Goal: Feedback & Contribution: Contribute content

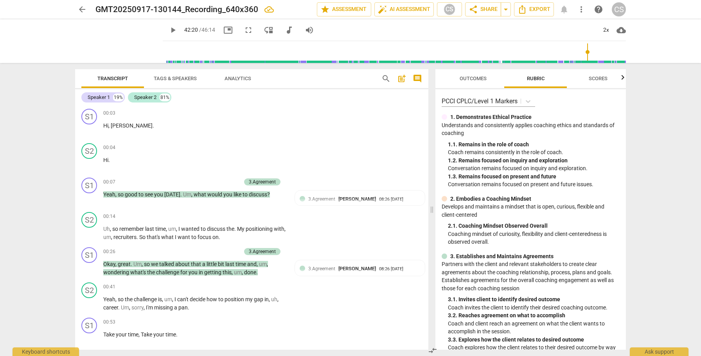
scroll to position [6159, 0]
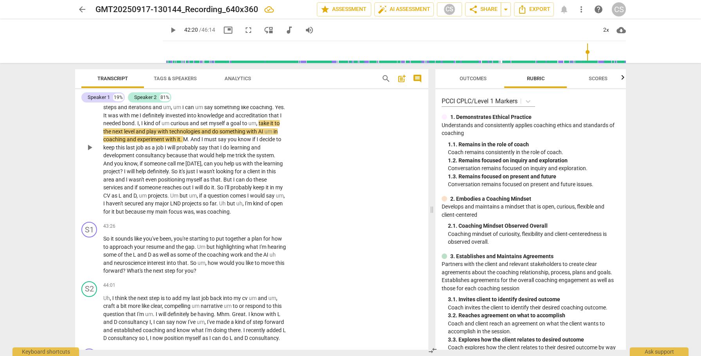
click at [88, 152] on span "play_arrow" at bounding box center [89, 147] width 9 height 9
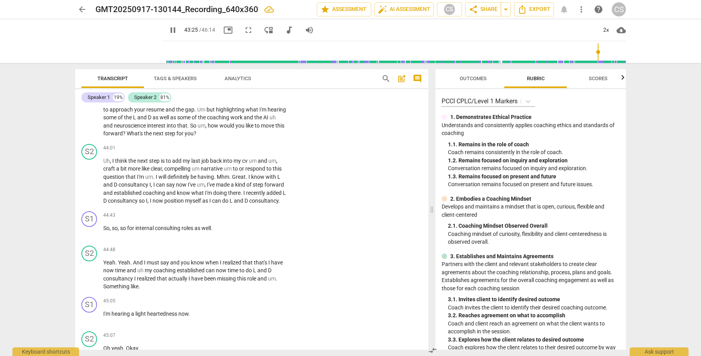
scroll to position [6298, 0]
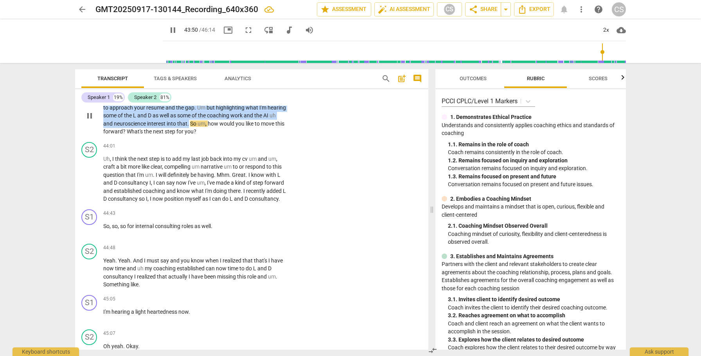
drag, startPoint x: 174, startPoint y: 129, endPoint x: 203, endPoint y: 153, distance: 36.9
click at [203, 136] on p "So it sounds like you've been , you're starting to put together a plan for how …" at bounding box center [194, 115] width 183 height 40
click at [210, 144] on div "+" at bounding box center [211, 144] width 8 height 8
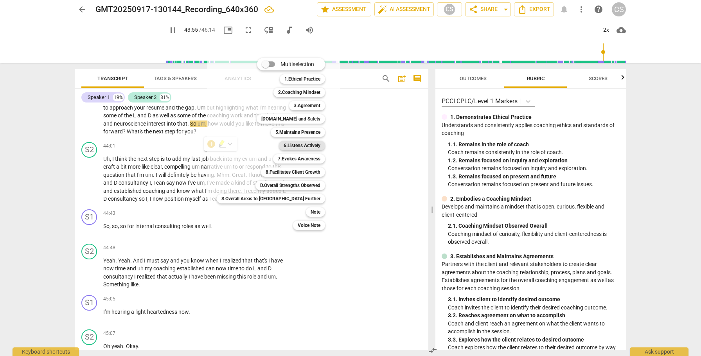
click at [283, 147] on b "6.Listens Actively" at bounding box center [301, 145] width 37 height 9
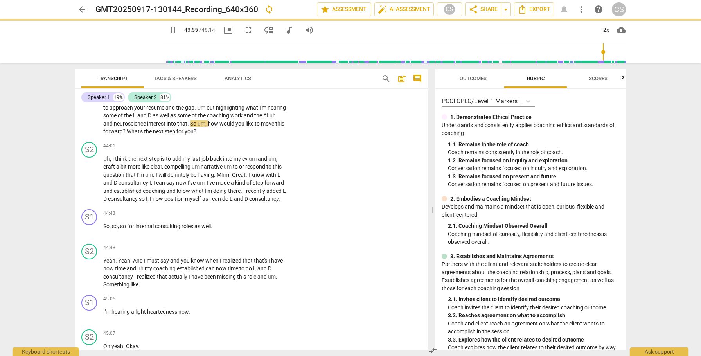
type input "2636"
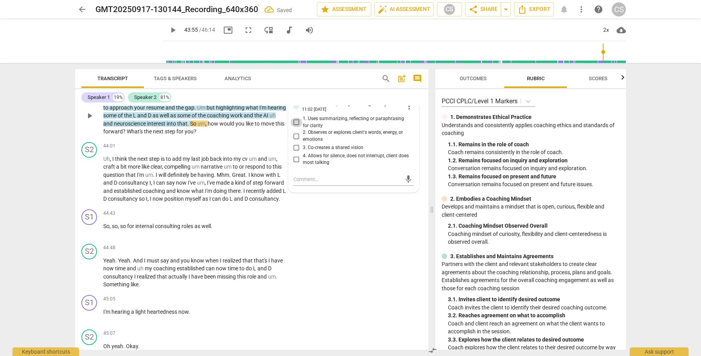
click at [294, 127] on input "1. Uses summarizing, reflecting or paraphrasing for clarity" at bounding box center [296, 122] width 13 height 9
checkbox input "true"
click at [197, 127] on span "So" at bounding box center [193, 123] width 7 height 6
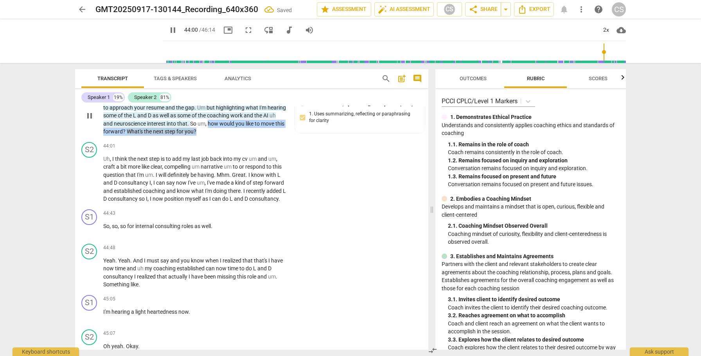
drag, startPoint x: 222, startPoint y: 154, endPoint x: 237, endPoint y: 164, distance: 18.0
click at [237, 136] on p "So it sounds like you've been , you're starting to put together a plan for how …" at bounding box center [194, 115] width 183 height 40
click at [230, 153] on div "+" at bounding box center [228, 152] width 8 height 8
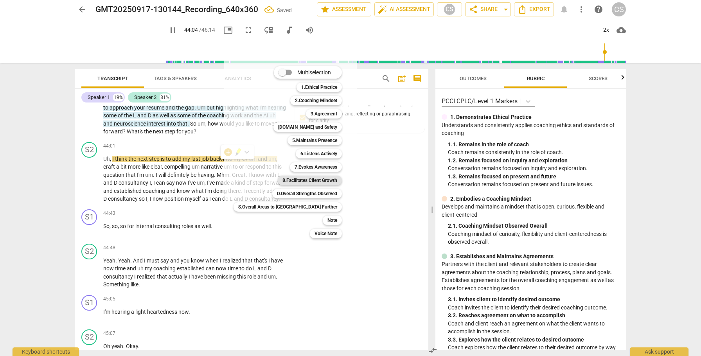
click at [282, 180] on b "8.Facilitates Client Growth" at bounding box center [309, 180] width 55 height 9
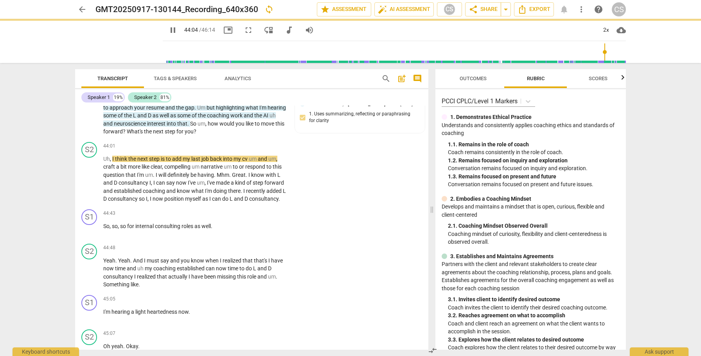
type input "2645"
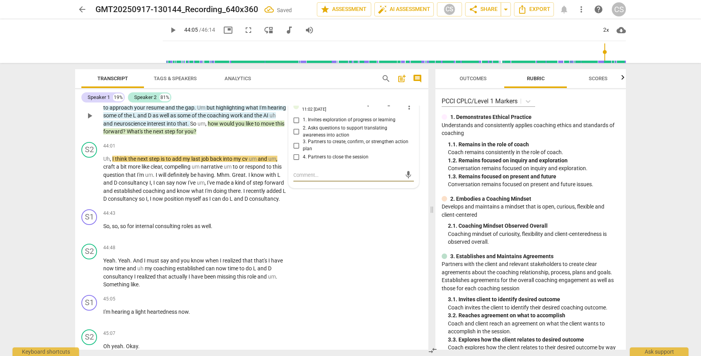
click at [295, 150] on input "3. Partners to create, confirm, or strengthen action plan" at bounding box center [296, 145] width 13 height 9
checkbox input "true"
click at [91, 184] on span "play_arrow" at bounding box center [89, 178] width 9 height 9
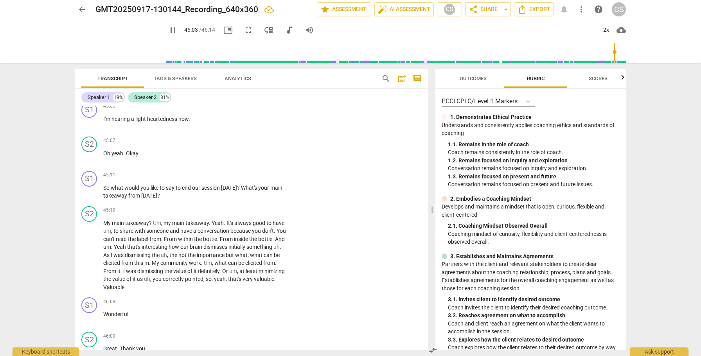
scroll to position [6490, 0]
click at [237, 111] on div "+" at bounding box center [238, 107] width 8 height 8
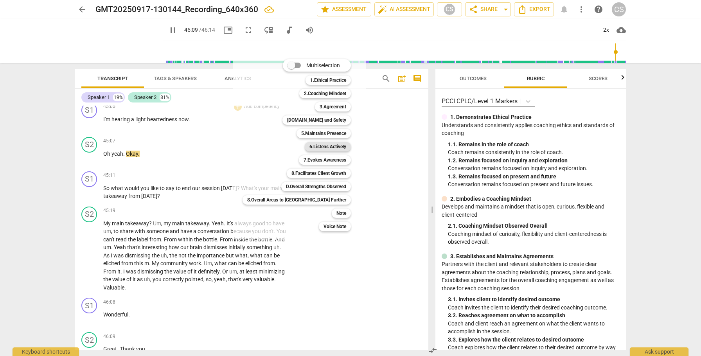
click at [309, 145] on b "6.Listens Actively" at bounding box center [327, 146] width 37 height 9
type input "2710"
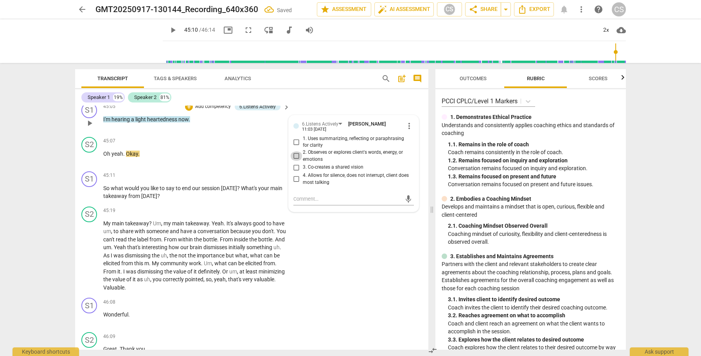
click at [296, 161] on input "2. Observes or explores client's words, energy, or emotions" at bounding box center [296, 155] width 13 height 9
checkbox input "true"
click at [94, 197] on span "play_arrow" at bounding box center [89, 192] width 9 height 9
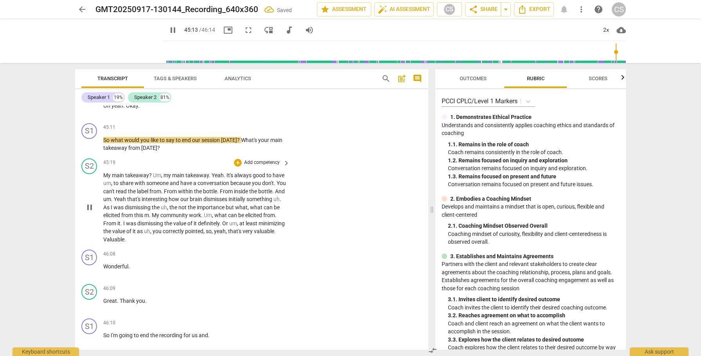
scroll to position [6539, 0]
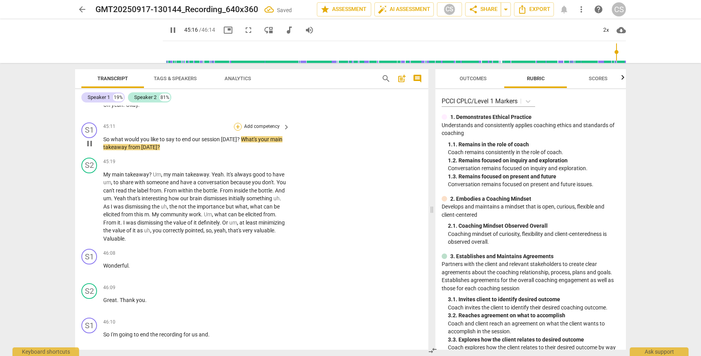
click at [239, 131] on div "+" at bounding box center [238, 127] width 8 height 8
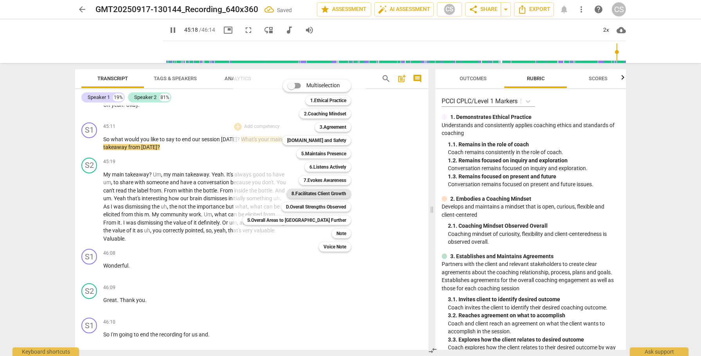
click at [292, 195] on b "8.Facilitates Client Growth" at bounding box center [318, 193] width 55 height 9
type input "2719"
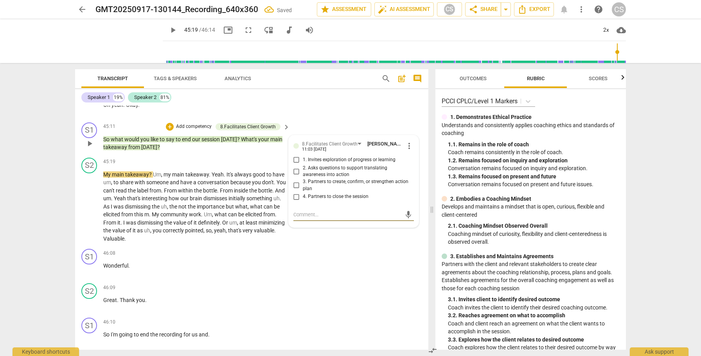
click at [295, 165] on input "1. Invites exploration of progress or learning" at bounding box center [296, 159] width 13 height 9
checkbox input "true"
click at [294, 201] on input "4. Partners to close the session" at bounding box center [296, 196] width 13 height 9
checkbox input "true"
click at [307, 221] on div "mic" at bounding box center [353, 214] width 120 height 13
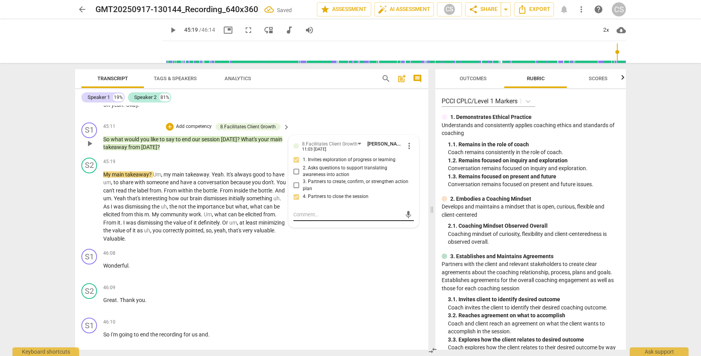
click at [307, 218] on textarea at bounding box center [347, 214] width 108 height 7
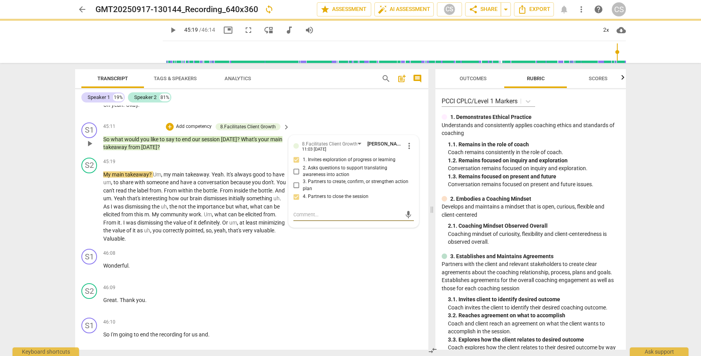
type textarea "b"
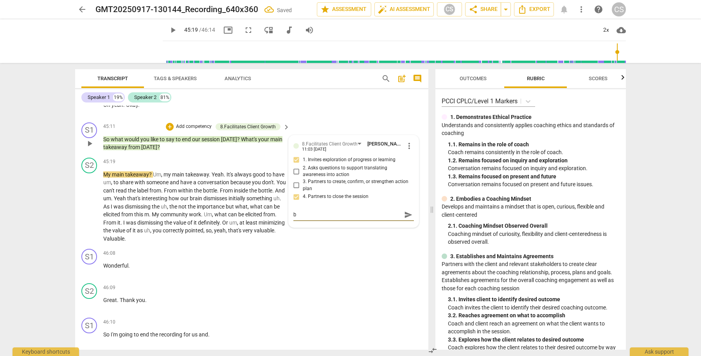
type textarea "be"
type textarea "bet"
type textarea "bett"
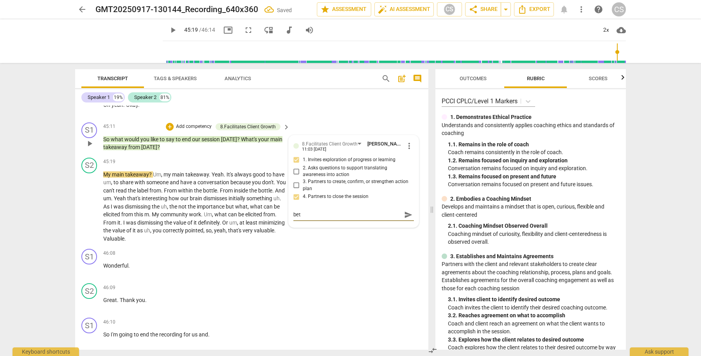
type textarea "bett"
type textarea "[PERSON_NAME]"
type textarea "better"
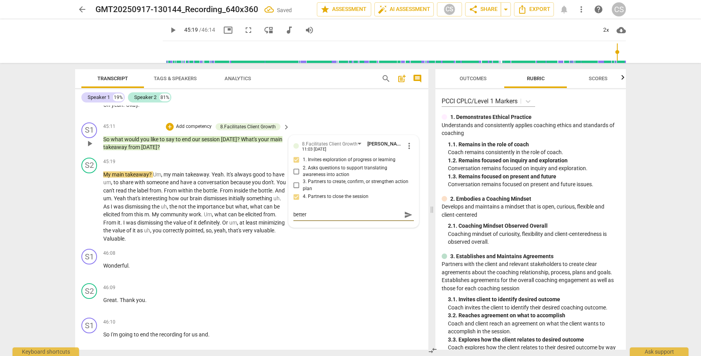
type textarea "better"
type textarea "better i"
type textarea "better if"
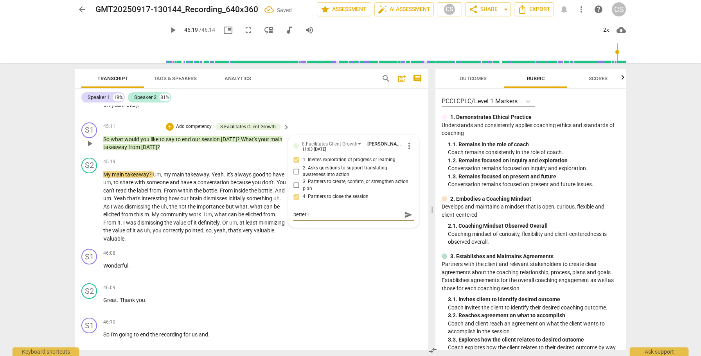
type textarea "better if"
type textarea "better if t"
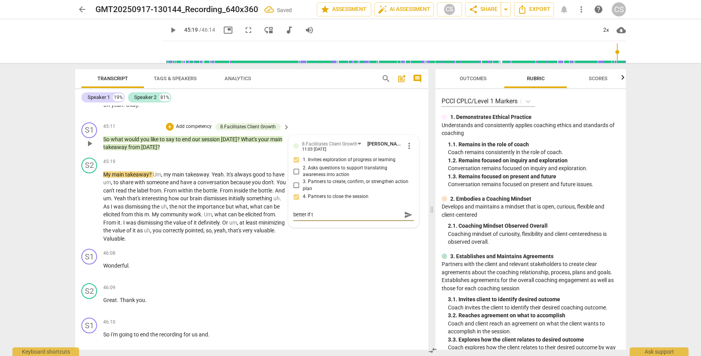
type textarea "better if th"
type textarea "better if the"
type textarea "better if thes"
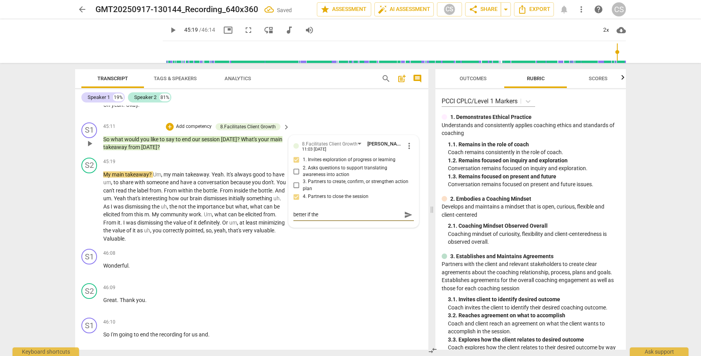
type textarea "better if thes"
type textarea "better if these"
type textarea "better if these 2"
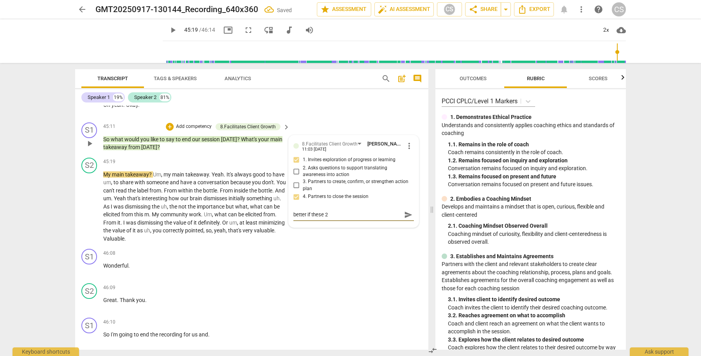
type textarea "better if these 2"
type textarea "better if these 2 w"
type textarea "better if these 2 we"
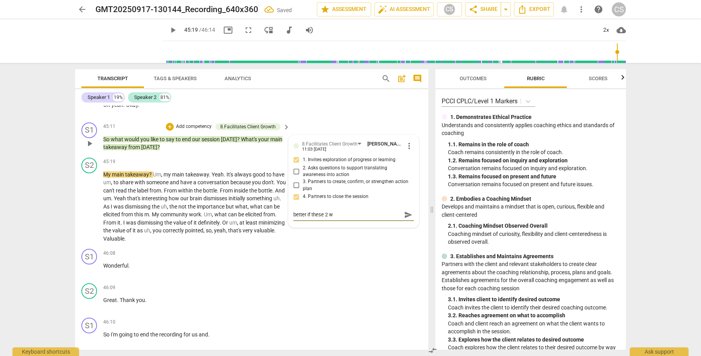
type textarea "better if these 2 we"
type textarea "better if these 2 wer"
type textarea "better if these 2 were"
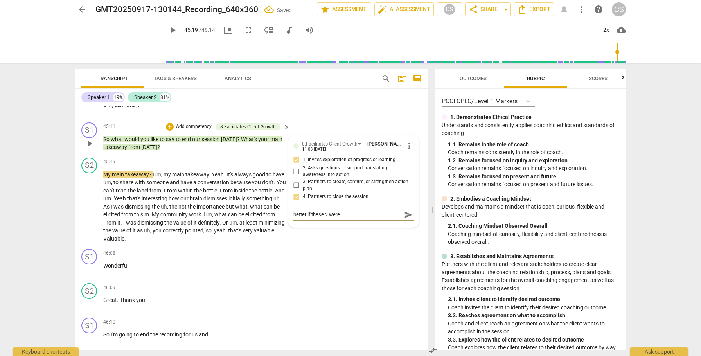
type textarea "better if these 2 were s"
type textarea "better if these 2 were se"
type textarea "better if these 2 were sep"
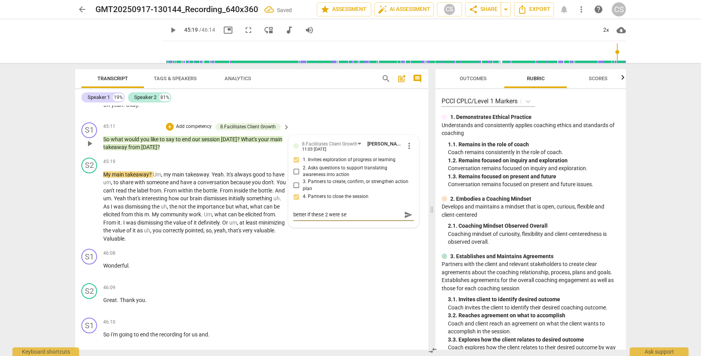
type textarea "better if these 2 were sep"
type textarea "better if these 2 were sepa"
type textarea "better if these 2 were separ"
type textarea "better if these 2 were separt"
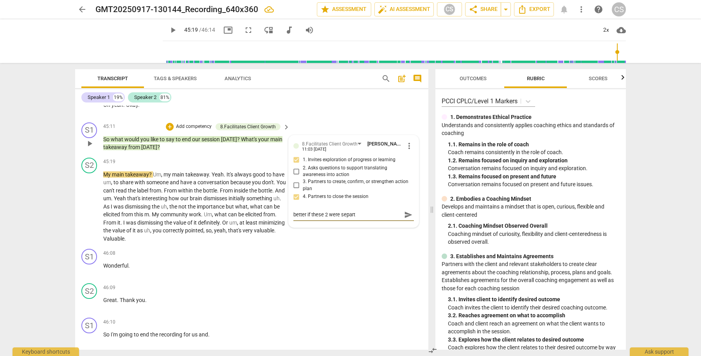
type textarea "better if these 2 were separte"
type textarea "better if these 2 were separted"
type textarea "better if these 2 were separte"
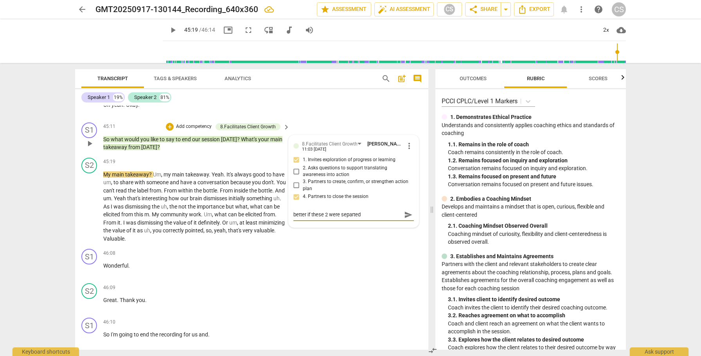
type textarea "better if these 2 were separte"
type textarea "better if these 2 were separt"
type textarea "better if these 2 were separ"
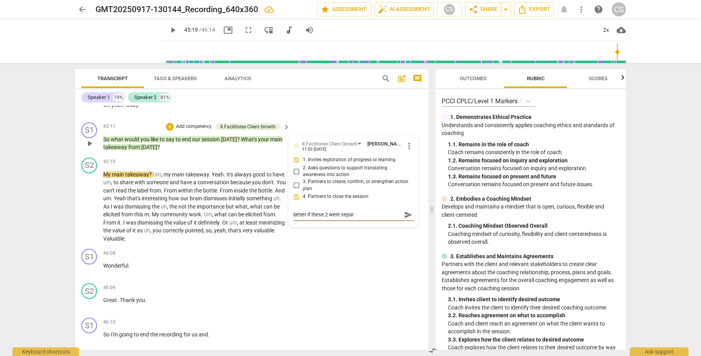
type textarea "better if these 2 were separa"
type textarea "better if these 2 were separat"
type textarea "better if these 2 were separate"
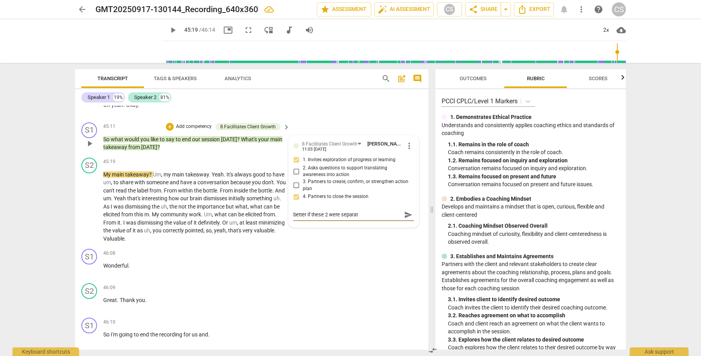
type textarea "better if these 2 were separate"
type textarea "better if these 2 were separated"
type textarea "better if these 2 were separate"
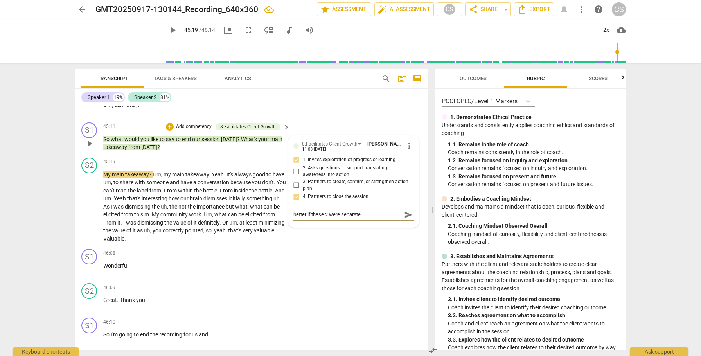
type textarea "better if these 2 were separat"
type textarea "better if these 2 were separa"
type textarea "better if these 2 were separat"
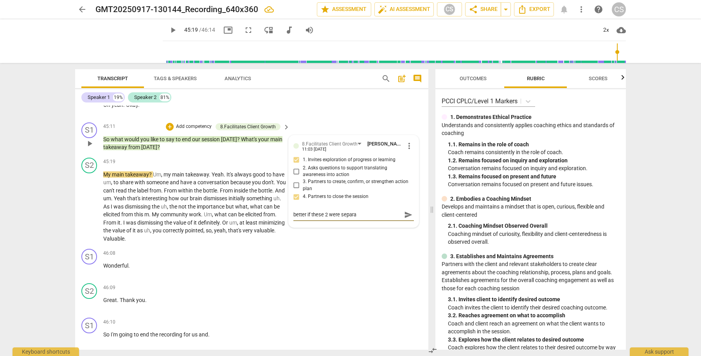
type textarea "better if these 2 were separat"
type textarea "better if these 2 were separate"
type textarea "better if these 2 were separate q"
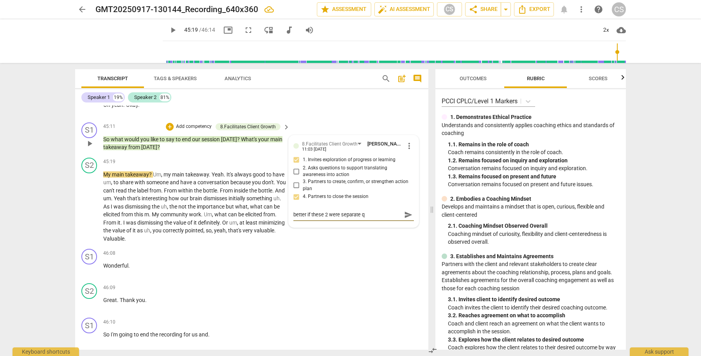
type textarea "better if these 2 were separate qu"
type textarea "better if these 2 were separate que"
type textarea "better if these 2 were separate ques"
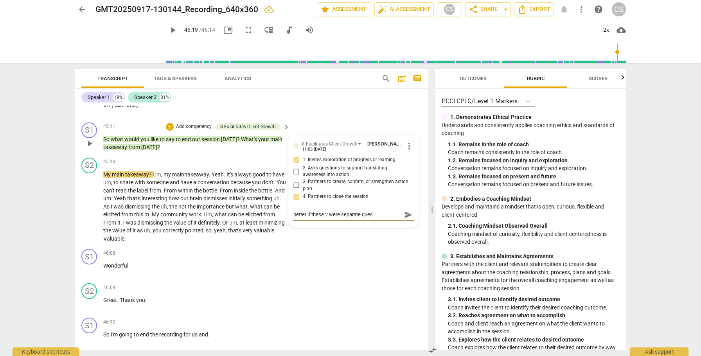
type textarea "better if these 2 were separate quest"
type textarea "better if these 2 were separate questi"
type textarea "better if these 2 were separate questio"
type textarea "better if these 2 were separate question"
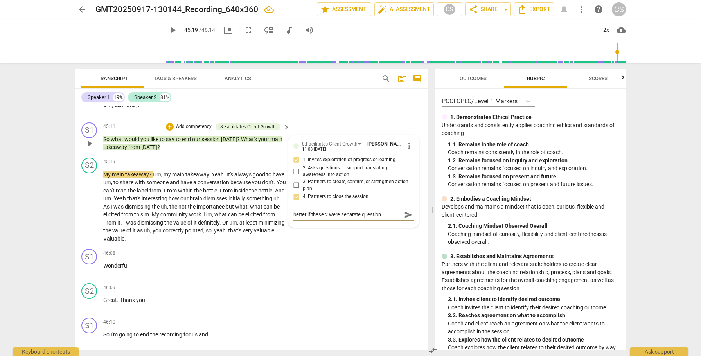
type textarea "better if these 2 were separate questions"
click at [405, 219] on span "send" at bounding box center [408, 214] width 9 height 9
click at [90, 211] on span "play_arrow" at bounding box center [89, 206] width 9 height 9
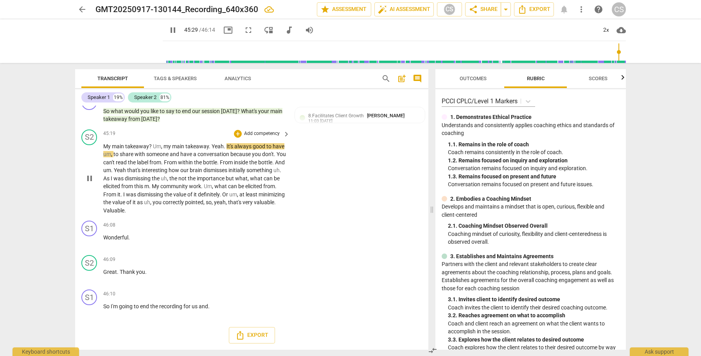
scroll to position [6606, 0]
type input "2773"
click at [82, 9] on span "arrow_back" at bounding box center [81, 9] width 9 height 9
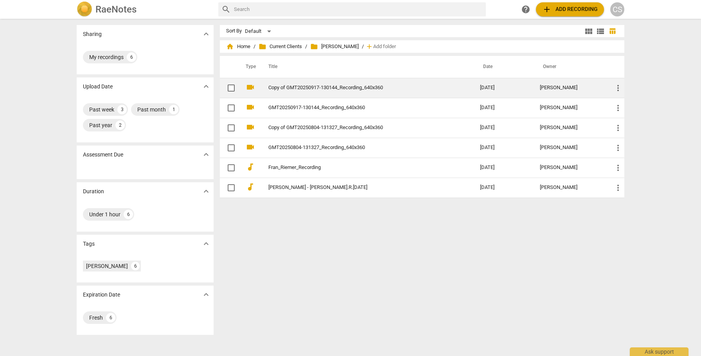
click at [317, 90] on link "Copy of GMT20250917-130144_Recording_640x360" at bounding box center [359, 88] width 183 height 6
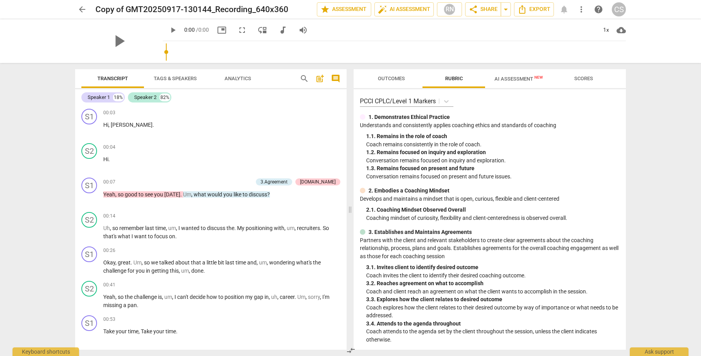
click at [508, 80] on span "AI Assessment New" at bounding box center [518, 79] width 48 height 6
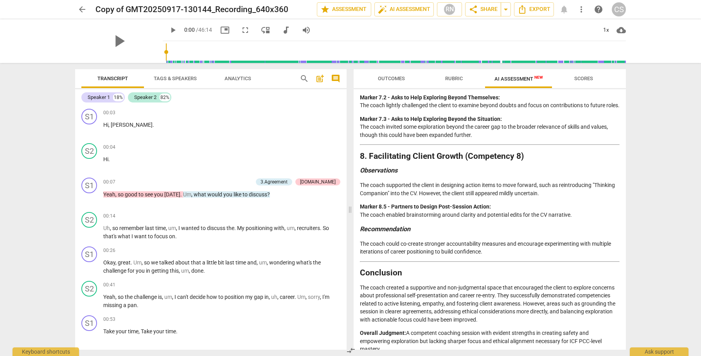
scroll to position [1429, 0]
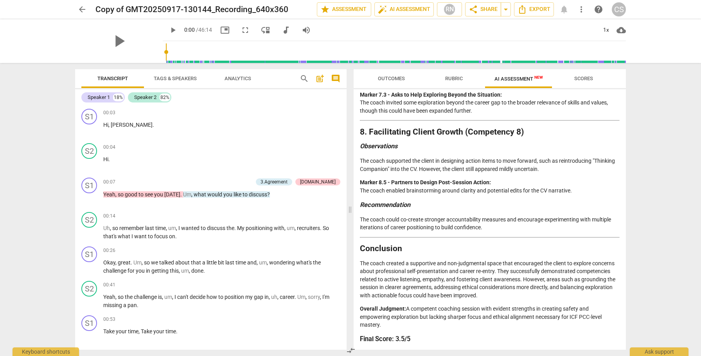
click at [81, 9] on span "arrow_back" at bounding box center [81, 9] width 9 height 9
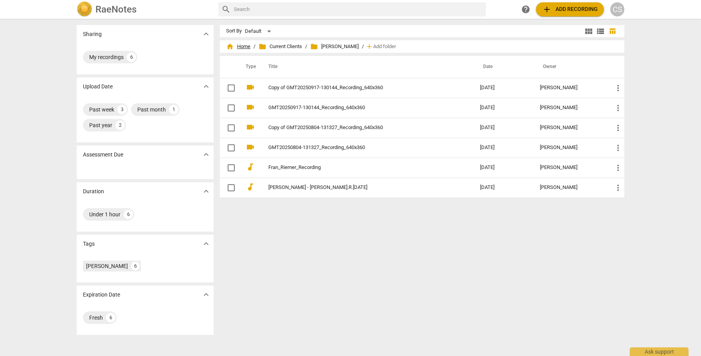
click at [241, 47] on span "home Home" at bounding box center [238, 47] width 24 height 8
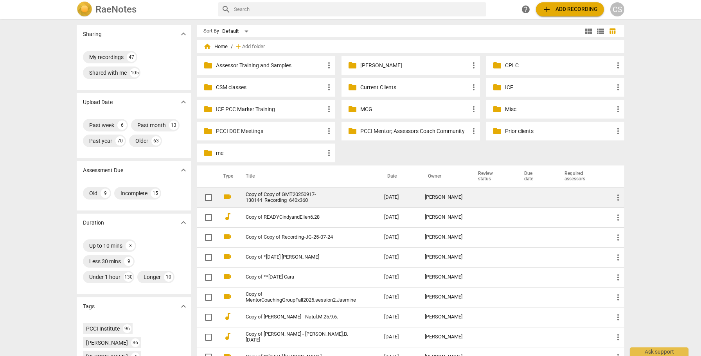
click at [560, 195] on td at bounding box center [581, 197] width 52 height 20
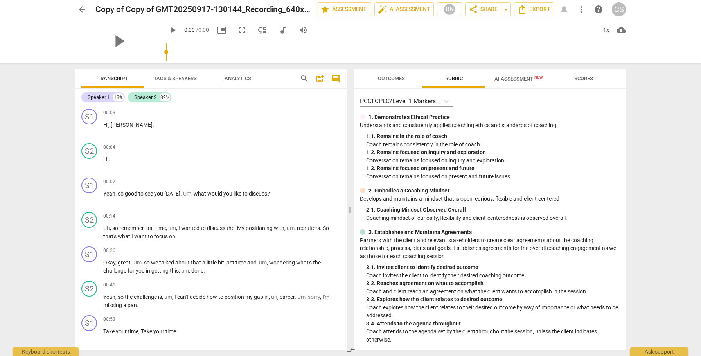
click at [520, 76] on span "AI Assessment New" at bounding box center [518, 79] width 48 height 6
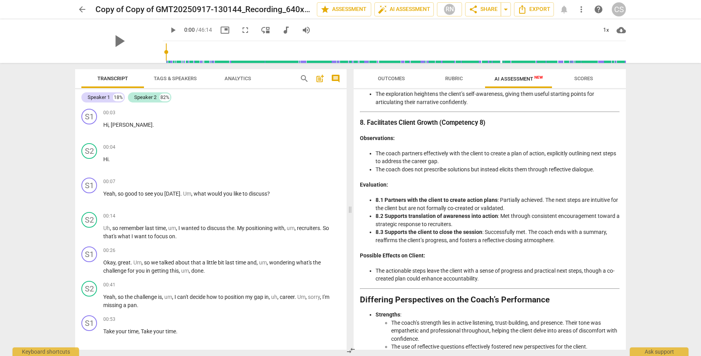
scroll to position [1533, 0]
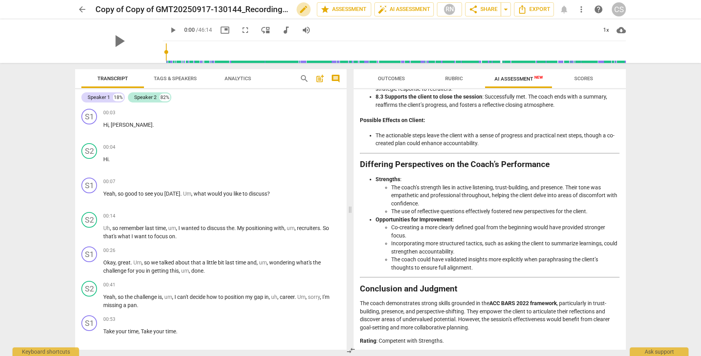
click at [302, 9] on span "edit" at bounding box center [303, 9] width 9 height 9
click at [102, 9] on input "Copy of Copy of GMT20250917-130144_Recording_640x360" at bounding box center [188, 9] width 187 height 15
type input "*Copy of Copy of GMT20250917-130144_Recording_640x360"
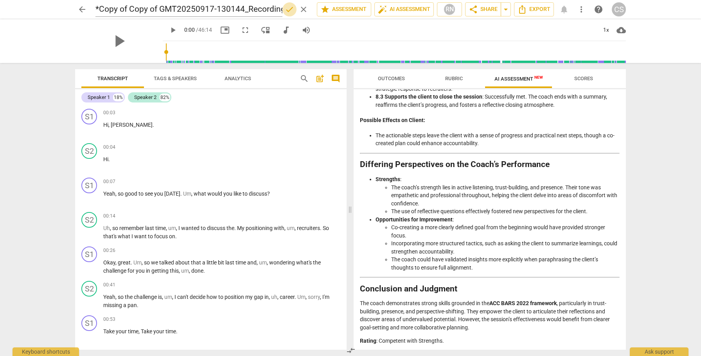
click at [289, 10] on span "done" at bounding box center [289, 9] width 9 height 9
click at [84, 10] on span "arrow_back" at bounding box center [81, 9] width 9 height 9
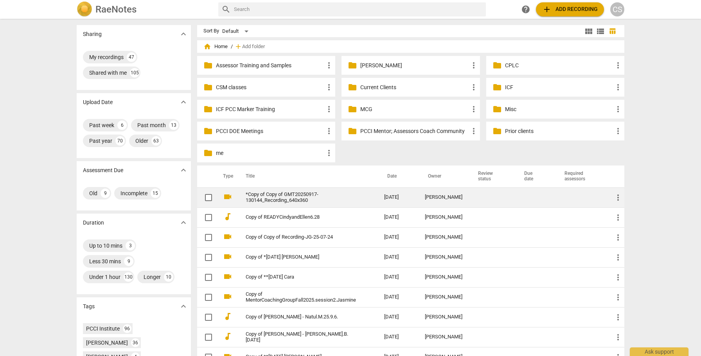
click at [617, 196] on span "more_vert" at bounding box center [617, 197] width 9 height 9
click at [617, 196] on li "Move" at bounding box center [627, 197] width 30 height 19
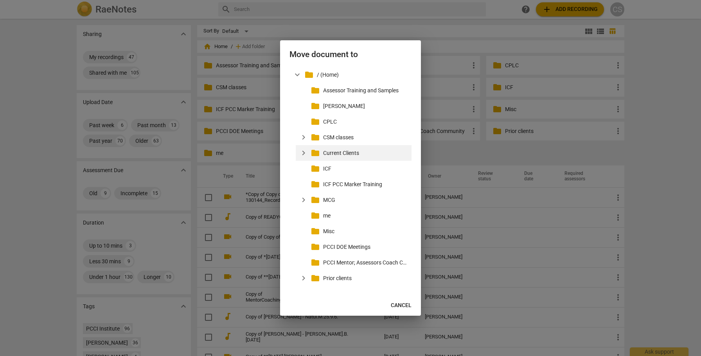
click at [303, 152] on span "expand_more" at bounding box center [303, 152] width 9 height 9
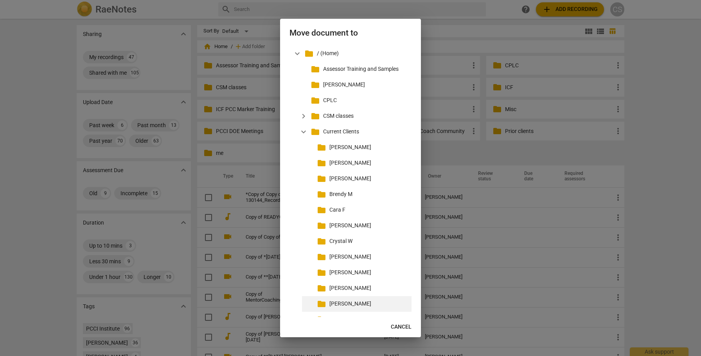
click at [332, 304] on p "[PERSON_NAME]" at bounding box center [368, 304] width 79 height 8
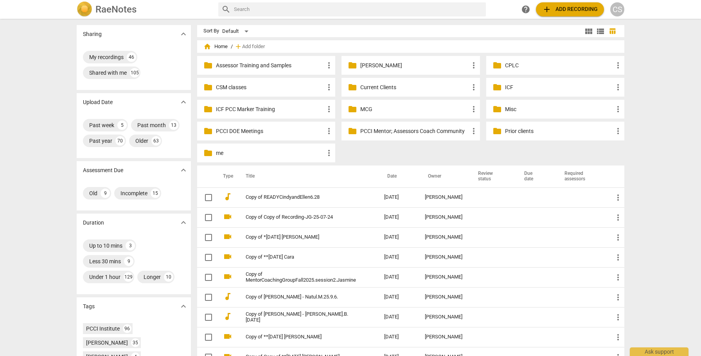
click at [383, 88] on p "Current Clients" at bounding box center [414, 87] width 108 height 8
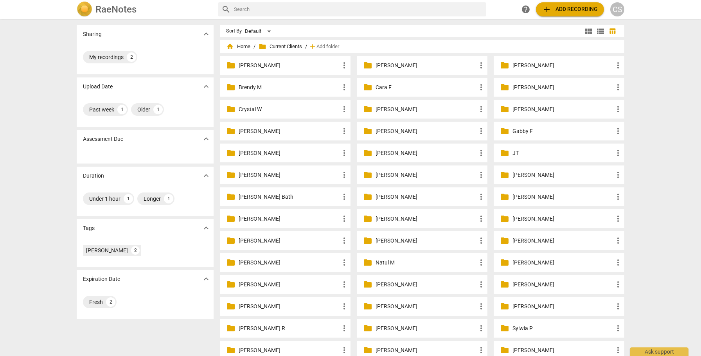
click at [379, 134] on p "[PERSON_NAME]" at bounding box center [425, 131] width 101 height 8
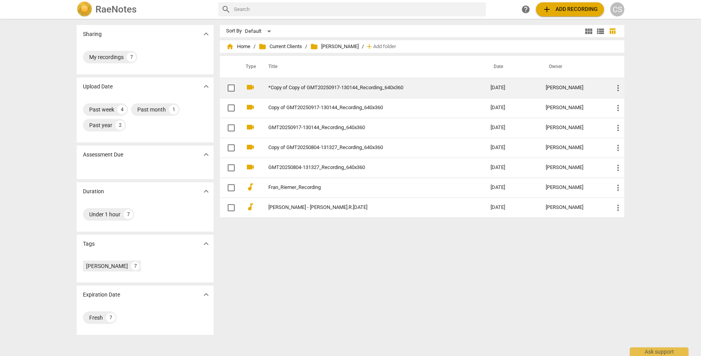
click at [438, 87] on link "*Copy of Copy of GMT20250917-130144_Recording_640x360" at bounding box center [365, 88] width 194 height 6
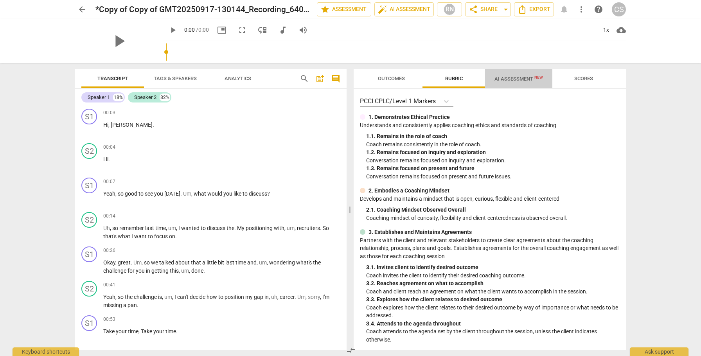
click at [501, 80] on span "AI Assessment New" at bounding box center [518, 79] width 48 height 6
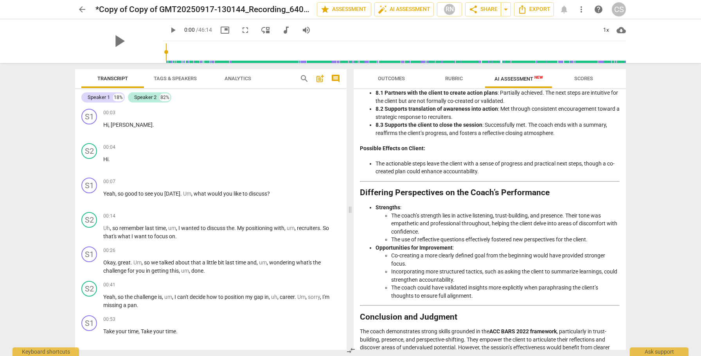
scroll to position [1533, 0]
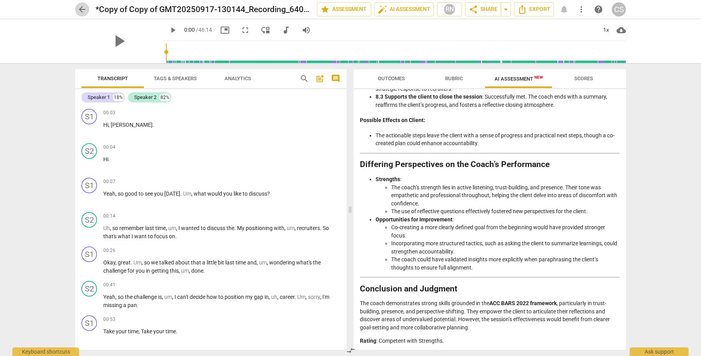
click at [83, 7] on span "arrow_back" at bounding box center [81, 9] width 9 height 9
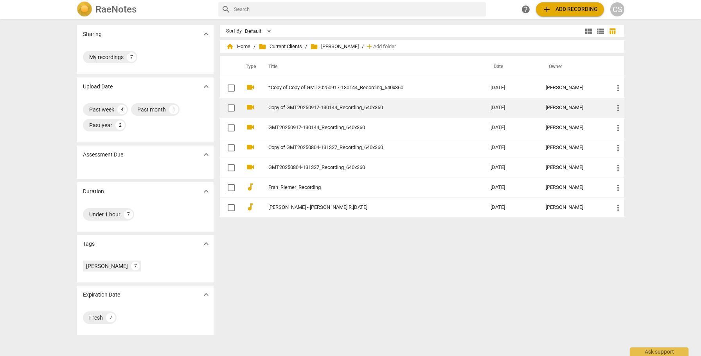
click at [320, 108] on link "Copy of GMT20250917-130144_Recording_640x360" at bounding box center [365, 108] width 194 height 6
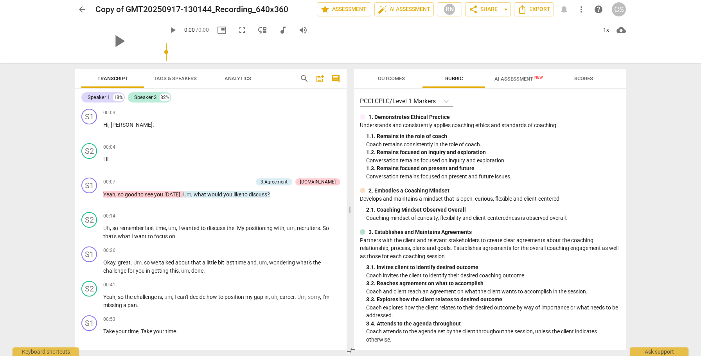
click at [511, 79] on span "AI Assessment New" at bounding box center [518, 79] width 48 height 6
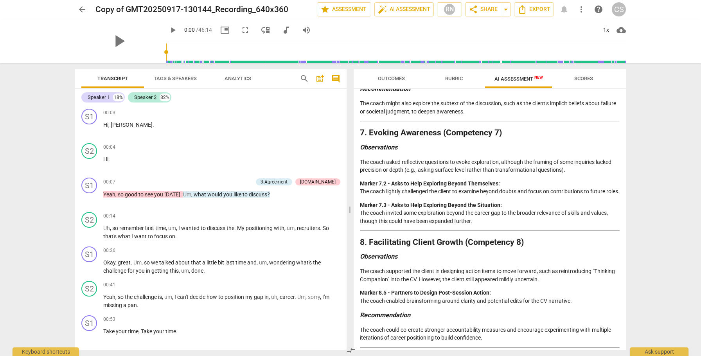
scroll to position [1429, 0]
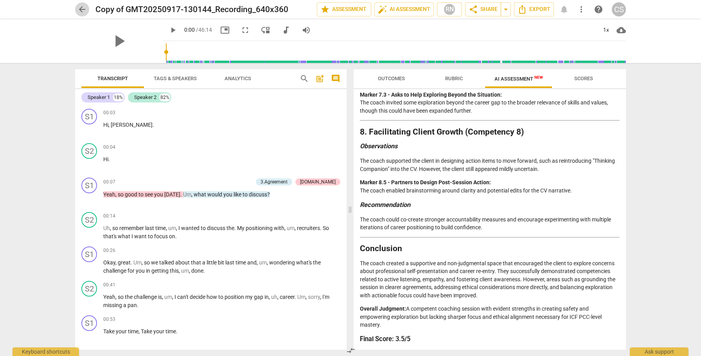
click at [83, 9] on span "arrow_back" at bounding box center [81, 9] width 9 height 9
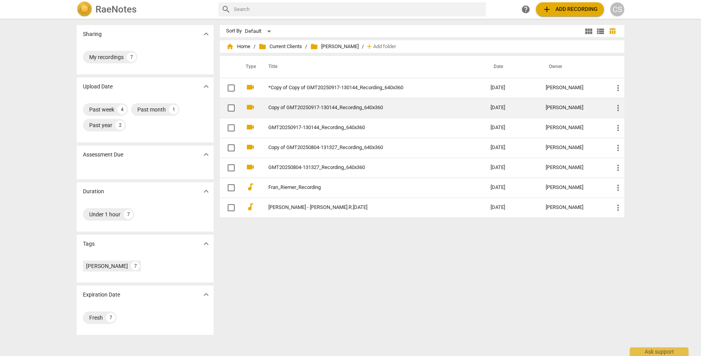
click at [617, 108] on span "more_vert" at bounding box center [617, 107] width 9 height 9
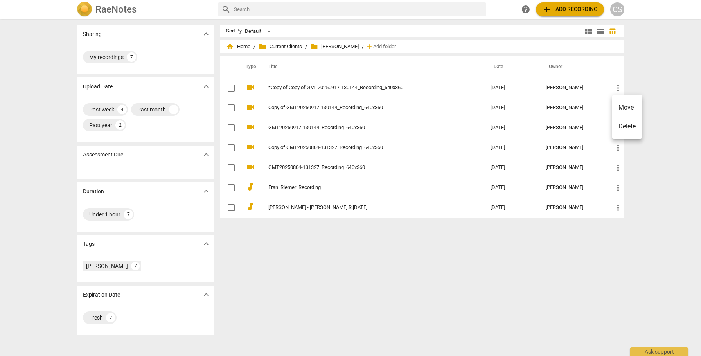
click at [620, 124] on li "Delete" at bounding box center [627, 126] width 30 height 19
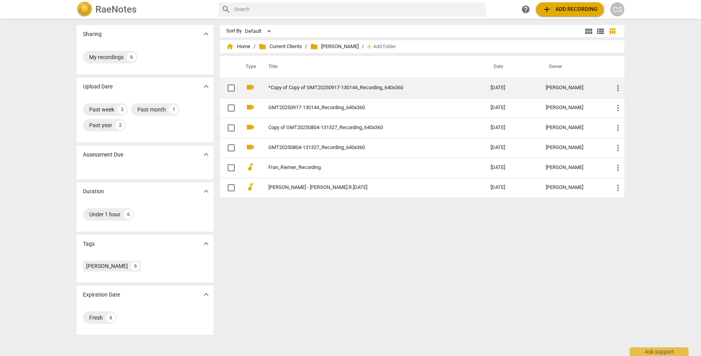
click at [344, 87] on link "*Copy of Copy of GMT20250917-130144_Recording_640x360" at bounding box center [365, 88] width 194 height 6
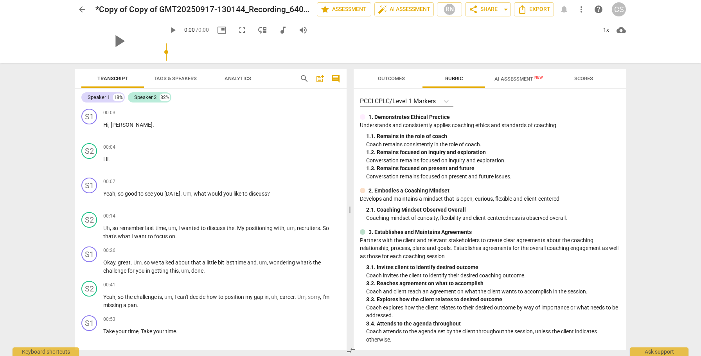
click at [501, 79] on span "AI Assessment New" at bounding box center [518, 79] width 48 height 6
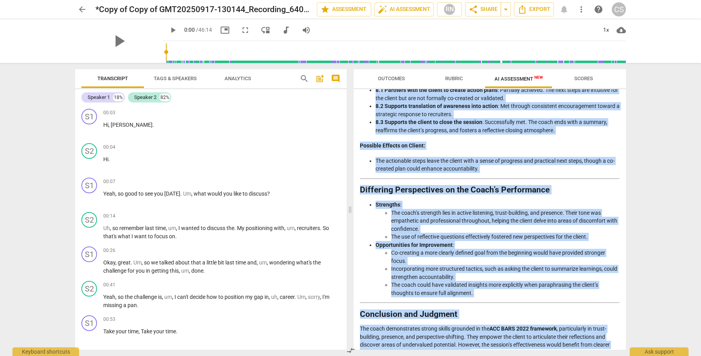
scroll to position [1533, 0]
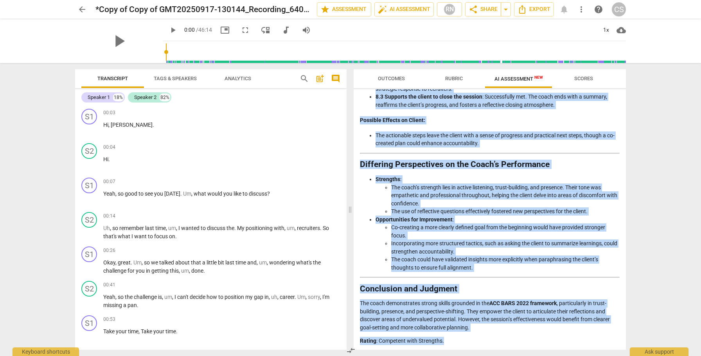
drag, startPoint x: 360, startPoint y: 115, endPoint x: 531, endPoint y: 356, distance: 294.8
click at [531, 355] on div "Outcomes Rubric AI Assessment New Scores Disclaimer: AI can make mistakes. Cons…" at bounding box center [491, 209] width 282 height 293
copy div "Loremips dol Sitametco Adipisci el sed Doeiu't Incididu Utlabore et dol Magna’a…"
click at [81, 7] on span "arrow_back" at bounding box center [81, 9] width 9 height 9
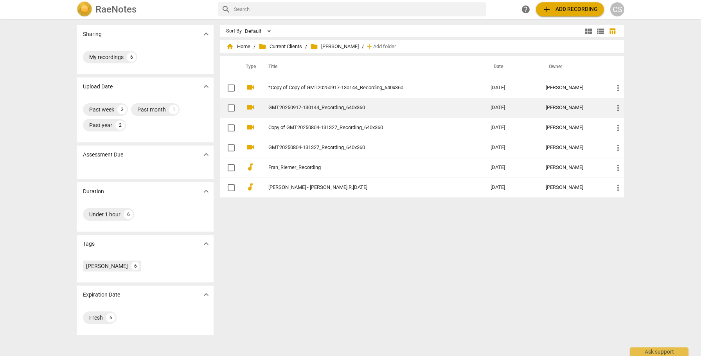
click at [335, 108] on link "GMT20250917-130144_Recording_640x360" at bounding box center [365, 108] width 194 height 6
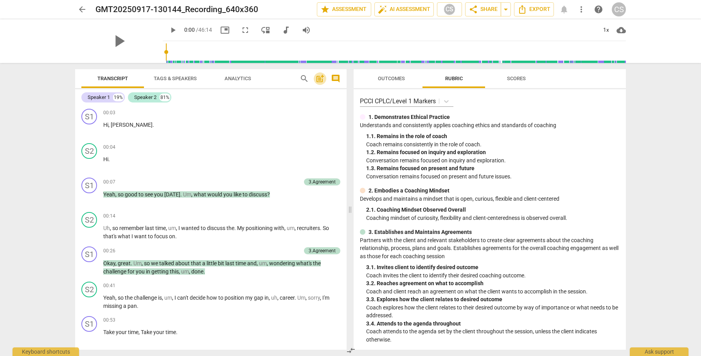
click at [320, 81] on span "post_add" at bounding box center [319, 78] width 9 height 9
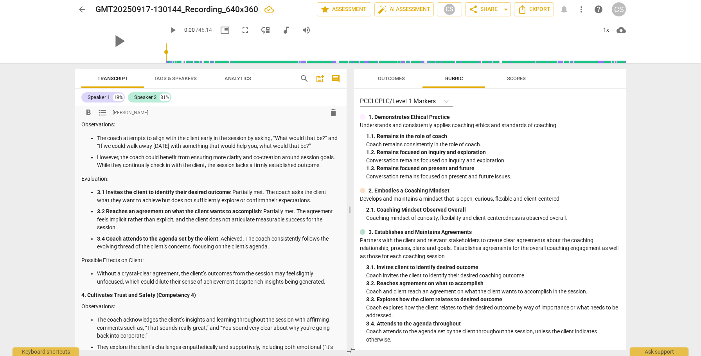
scroll to position [394, 0]
drag, startPoint x: 230, startPoint y: 199, endPoint x: 262, endPoint y: 201, distance: 31.4
click at [262, 201] on p "3.1 Invites the client to identify their desired outcome : Partially met. The c…" at bounding box center [218, 195] width 243 height 16
click at [241, 197] on p "3.1 Invites the client to identify their desired outcome : Partially met. The c…" at bounding box center [218, 195] width 243 height 16
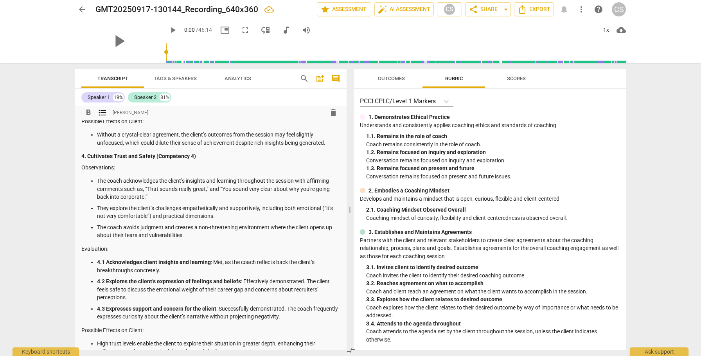
scroll to position [533, 0]
click at [395, 78] on span "Outcomes" at bounding box center [391, 78] width 27 height 6
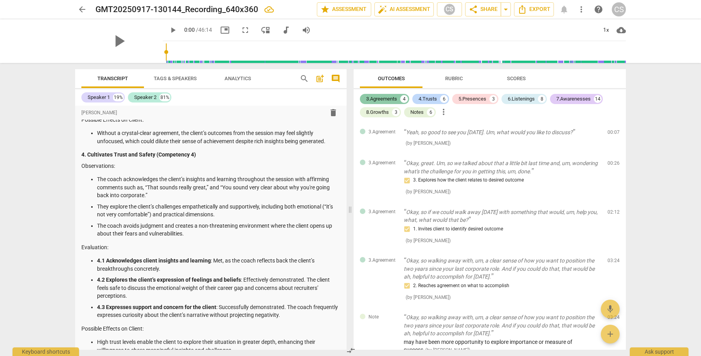
click at [389, 97] on div "3.Agreements" at bounding box center [381, 99] width 31 height 8
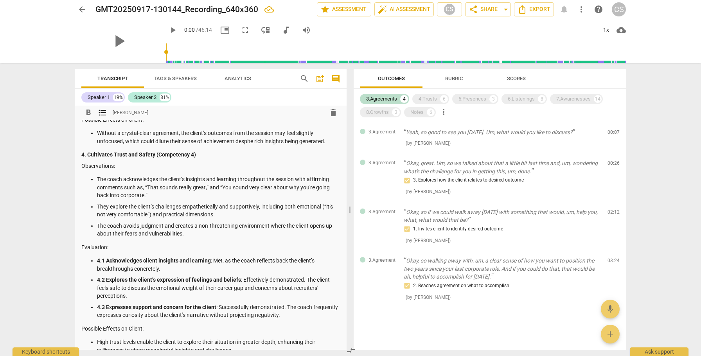
click at [294, 251] on p "Evaluation:" at bounding box center [210, 247] width 259 height 8
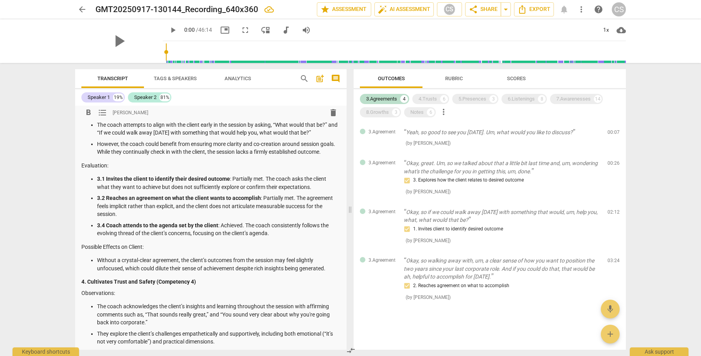
scroll to position [405, 0]
click at [321, 191] on p "3.1 Invites the client to identify their desired outcome : Partially met. The c…" at bounding box center [218, 183] width 243 height 16
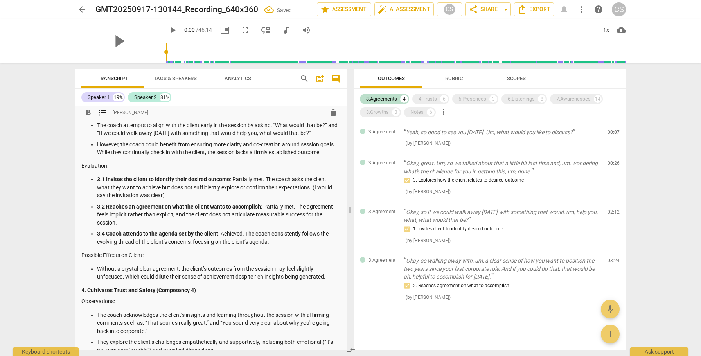
click at [126, 227] on p "3.2 Reaches an agreement on what the client wants to accomplish : Partially met…" at bounding box center [218, 215] width 243 height 24
drag, startPoint x: 313, startPoint y: 196, endPoint x: 313, endPoint y: 201, distance: 5.1
click at [313, 199] on p "3.1 Invites the client to identify their desired outcome : Partially met. The c…" at bounding box center [218, 187] width 243 height 24
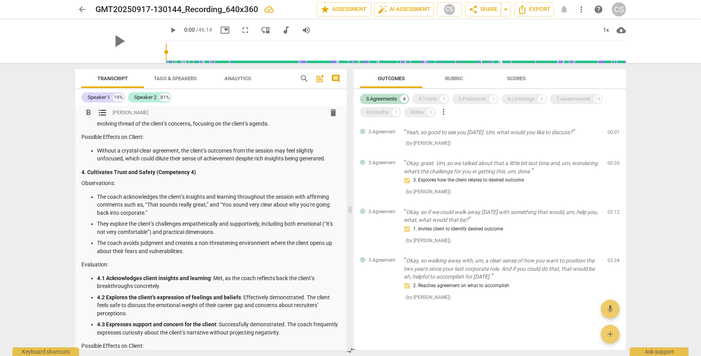
scroll to position [525, 0]
click at [332, 161] on p "Without a crystal-clear agreement, the client’s outcomes from the session may f…" at bounding box center [218, 153] width 243 height 16
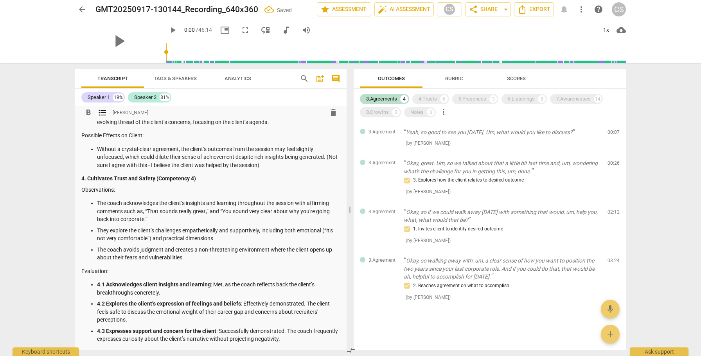
click at [220, 169] on p "Without a crystal-clear agreement, the client’s outcomes from the session may f…" at bounding box center [218, 157] width 243 height 24
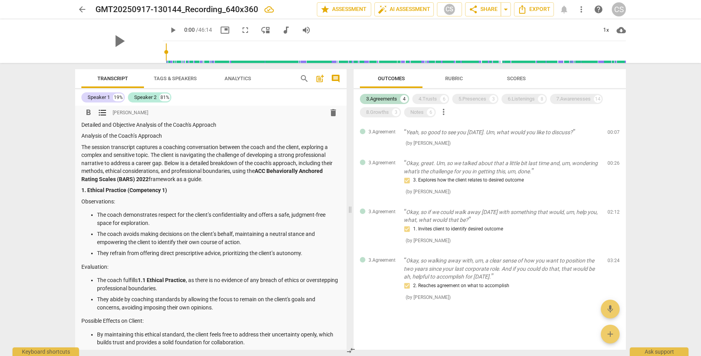
scroll to position [0, 0]
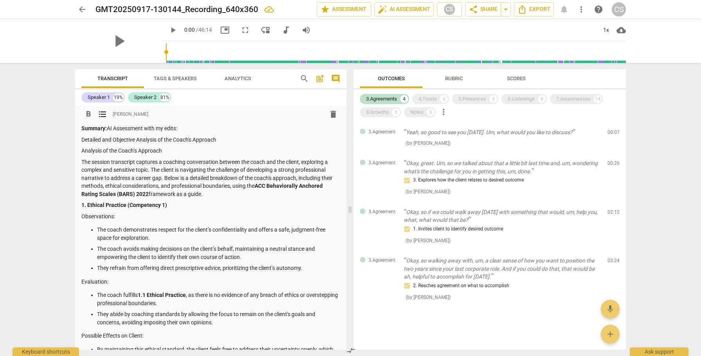
click at [109, 129] on p "Summary: AI Assessment with my edits:" at bounding box center [210, 128] width 259 height 8
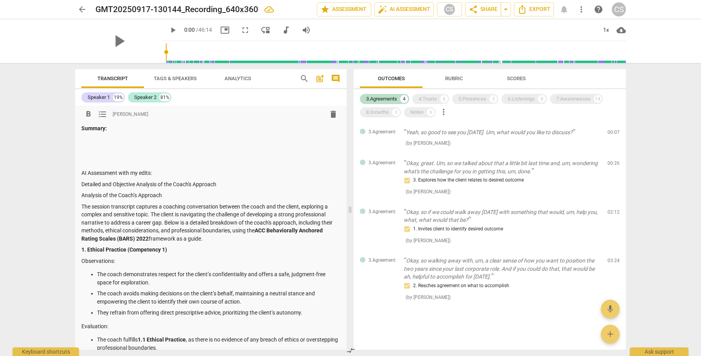
click at [117, 126] on p "Summary:" at bounding box center [210, 128] width 259 height 8
click at [147, 128] on p "Summary: [PERSON_NAME] - I see signficant growth" at bounding box center [210, 128] width 259 height 8
click at [186, 130] on p "Summary: [PERSON_NAME] - I see significant growth" at bounding box center [210, 128] width 259 height 8
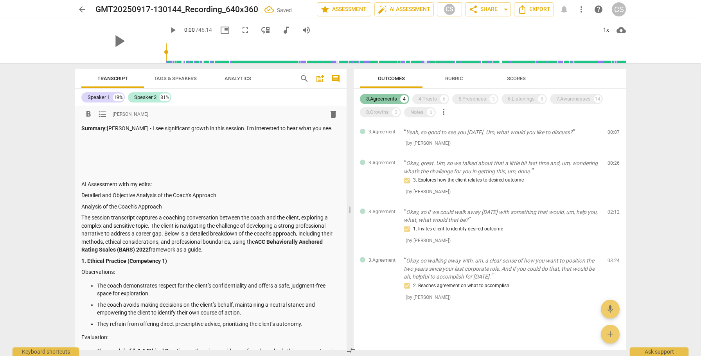
click at [385, 97] on div "3.Agreements" at bounding box center [381, 99] width 31 height 8
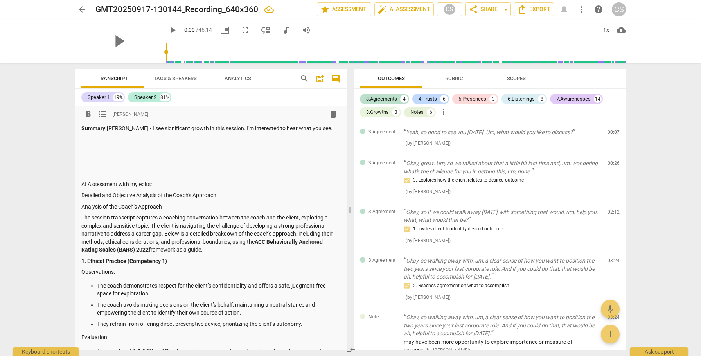
click at [85, 176] on p at bounding box center [210, 173] width 259 height 8
